Goal: Information Seeking & Learning: Learn about a topic

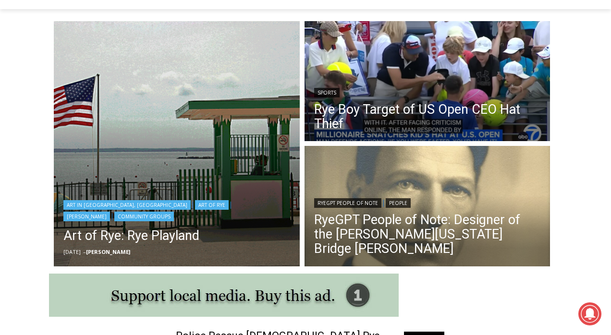
scroll to position [247, 0]
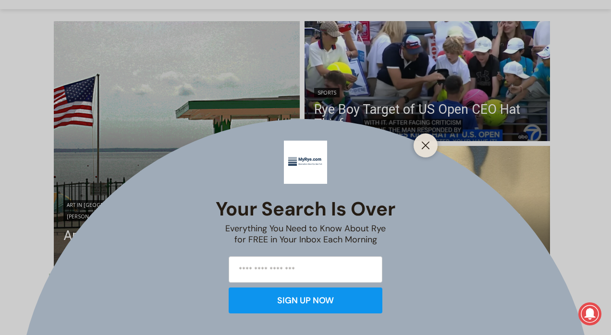
click at [376, 91] on div "Your Search is Over Everything You Need to Know About Rye for FREE in Your Inbo…" at bounding box center [305, 167] width 611 height 335
click at [426, 148] on icon "Close" at bounding box center [425, 145] width 9 height 9
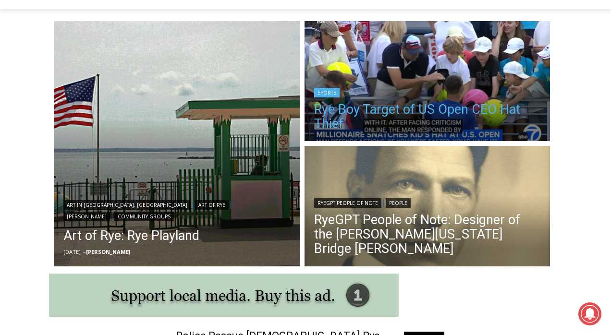
click at [425, 110] on link "Rye Boy Target of US Open CEO Hat Thief" at bounding box center [427, 116] width 227 height 29
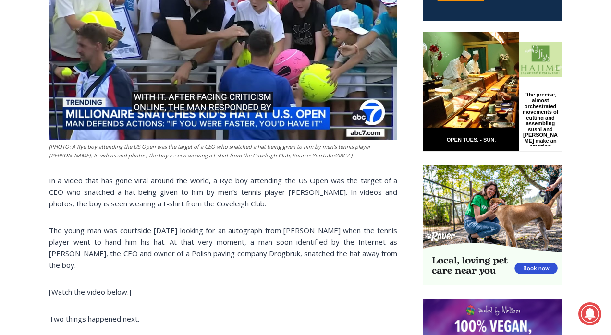
scroll to position [380, 0]
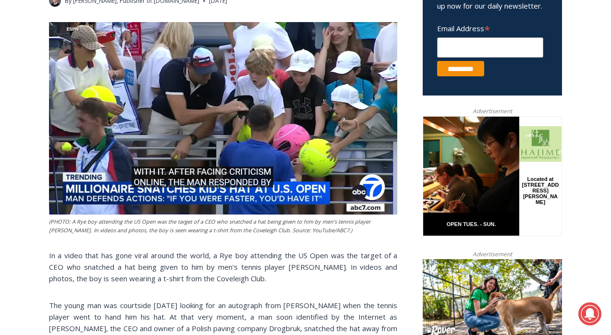
click at [231, 156] on img at bounding box center [223, 118] width 348 height 193
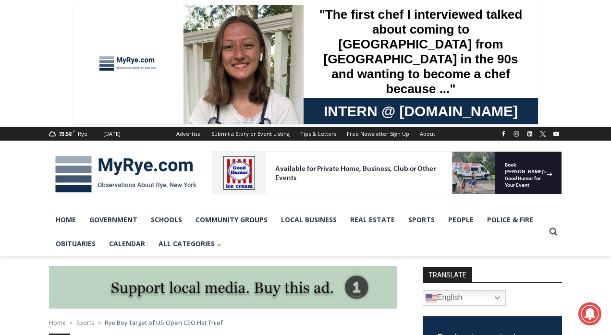
scroll to position [0, 0]
click at [131, 165] on img at bounding box center [126, 174] width 154 height 50
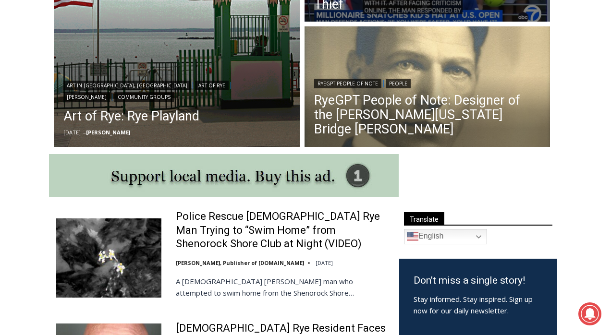
scroll to position [364, 0]
